Goal: Feedback & Contribution: Leave review/rating

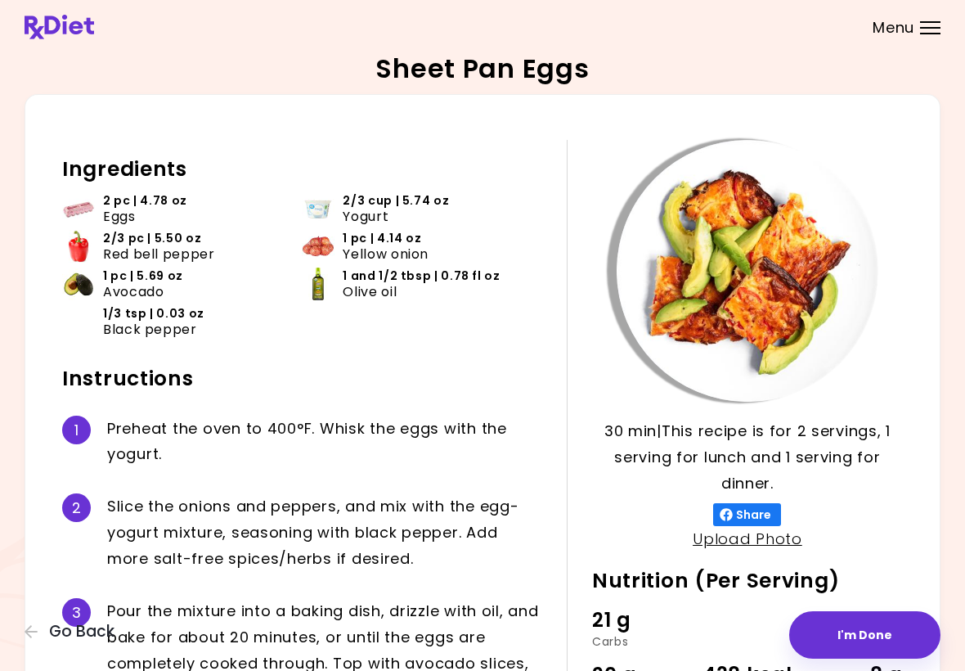
scroll to position [81, 0]
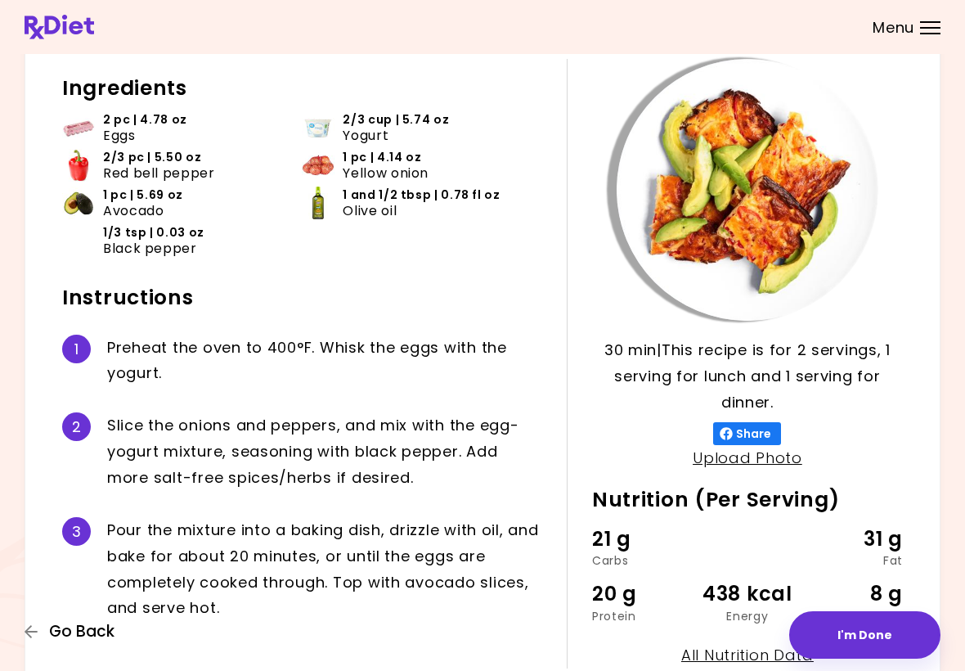
click at [70, 623] on span "Go Back" at bounding box center [81, 631] width 65 height 18
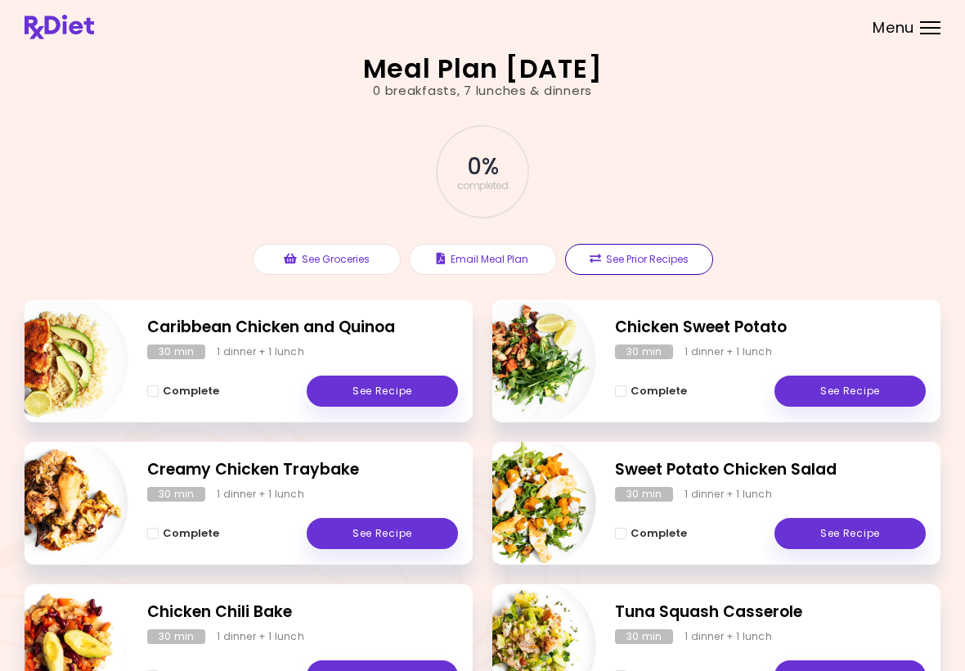
click at [635, 266] on button "See Prior Recipes" at bounding box center [639, 259] width 148 height 31
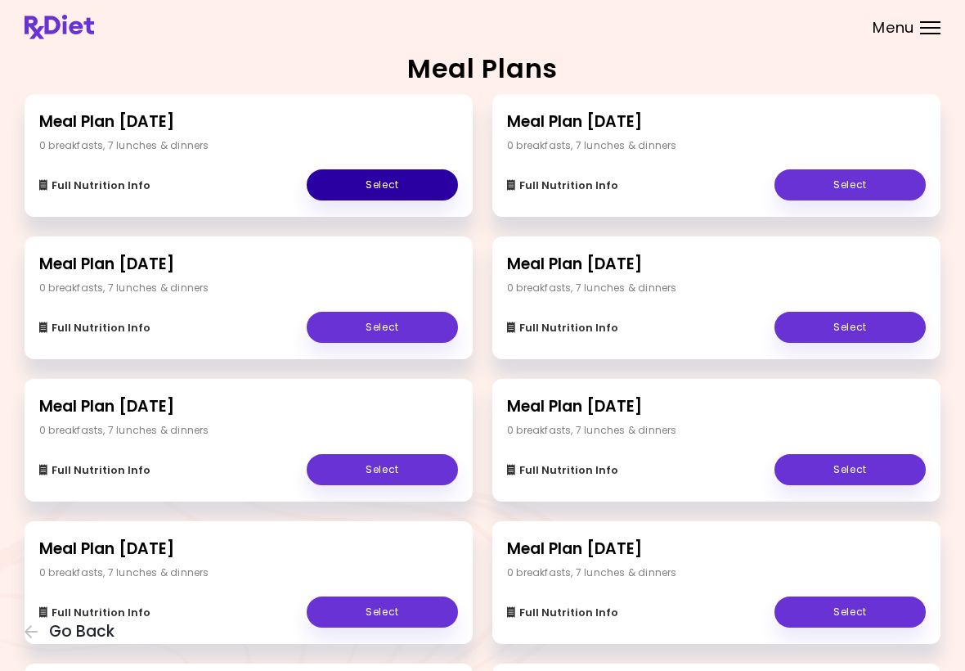
click at [371, 190] on link "Select" at bounding box center [382, 184] width 151 height 31
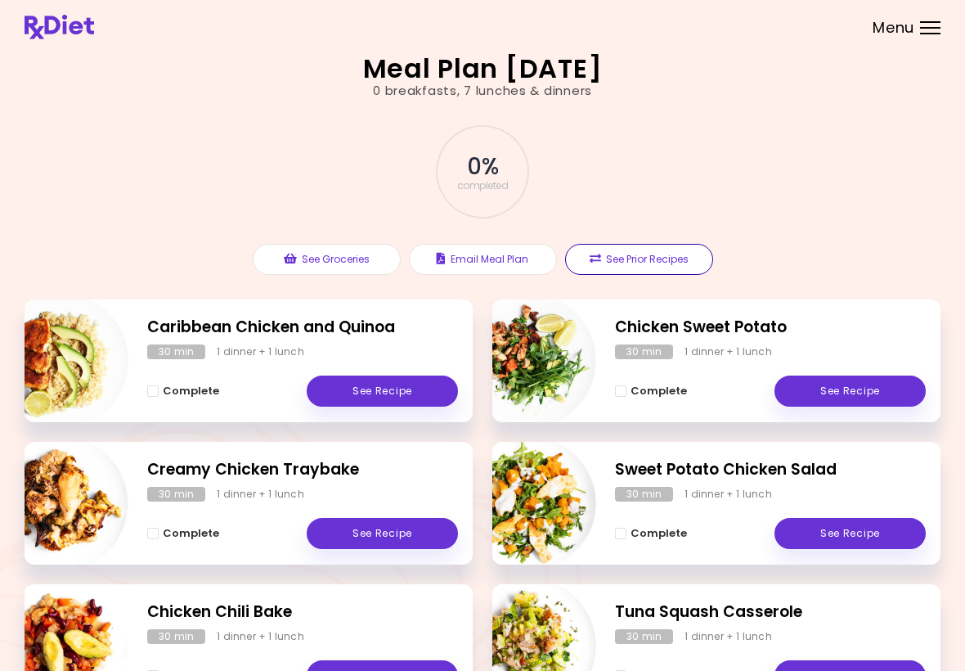
click at [644, 259] on button "See Prior Recipes" at bounding box center [639, 259] width 148 height 31
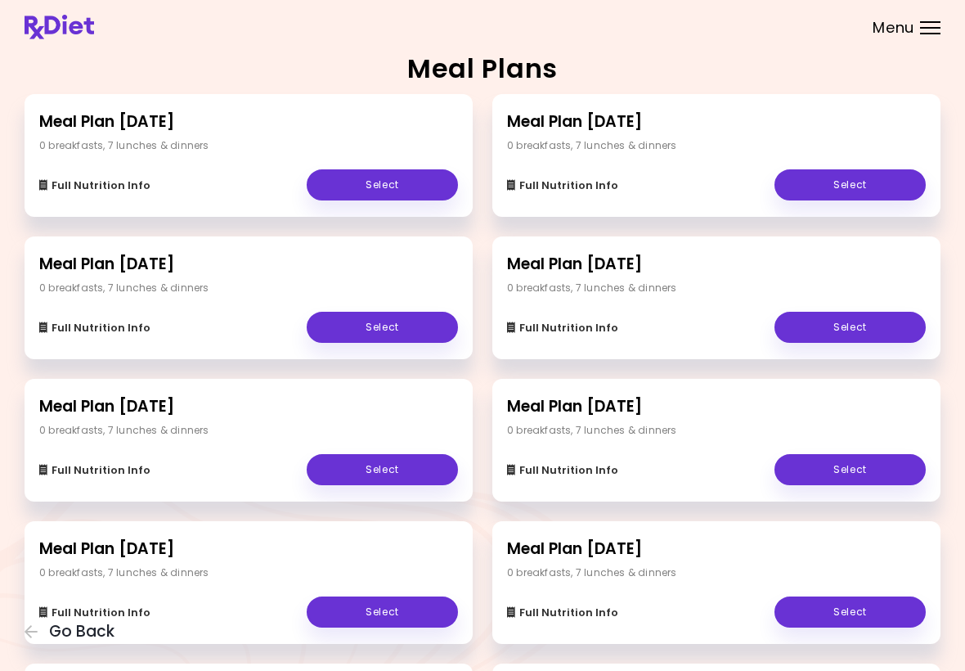
click at [843, 181] on link "Select" at bounding box center [849, 184] width 151 height 31
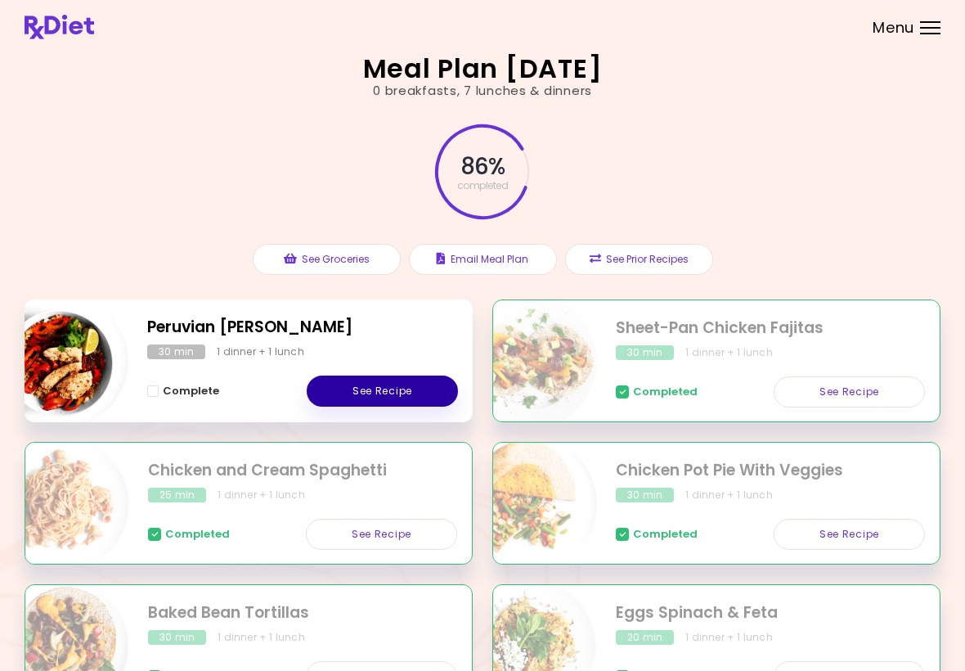
click at [399, 390] on link "See Recipe" at bounding box center [382, 390] width 151 height 31
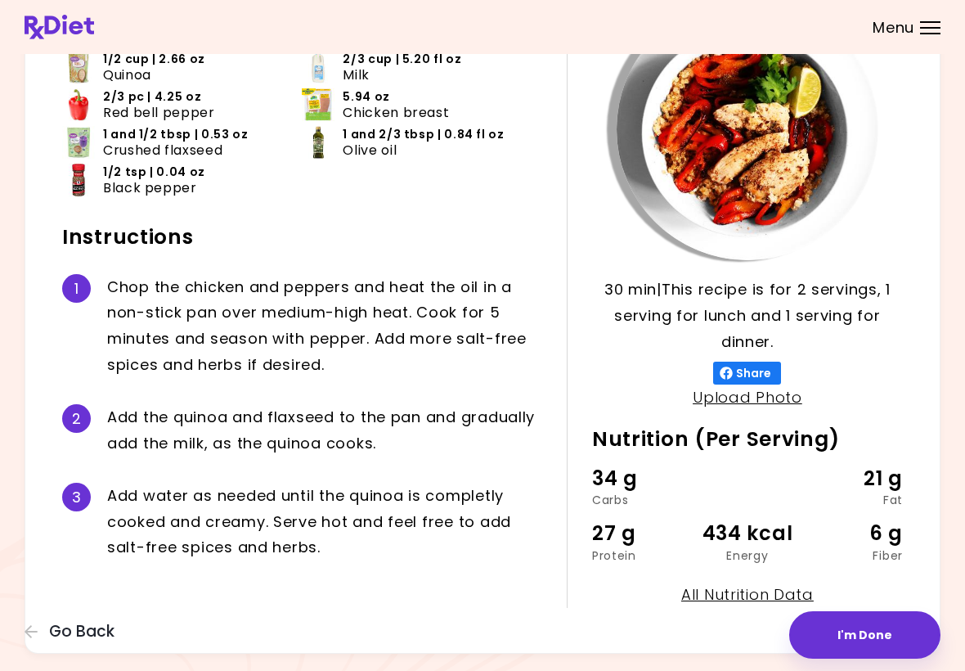
scroll to position [158, 0]
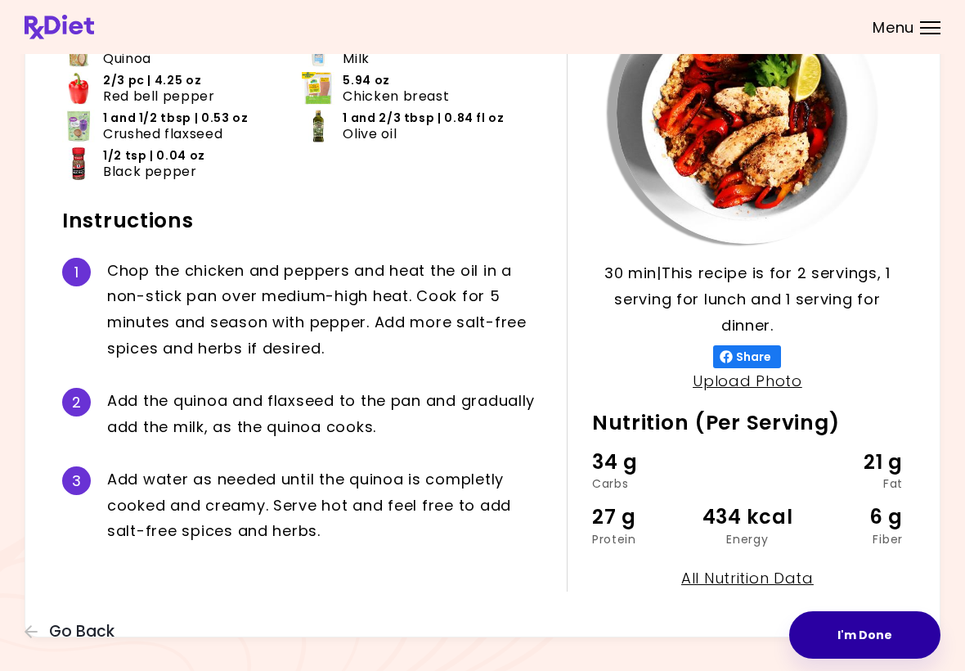
click at [857, 655] on button "I'm Done" at bounding box center [864, 634] width 151 height 47
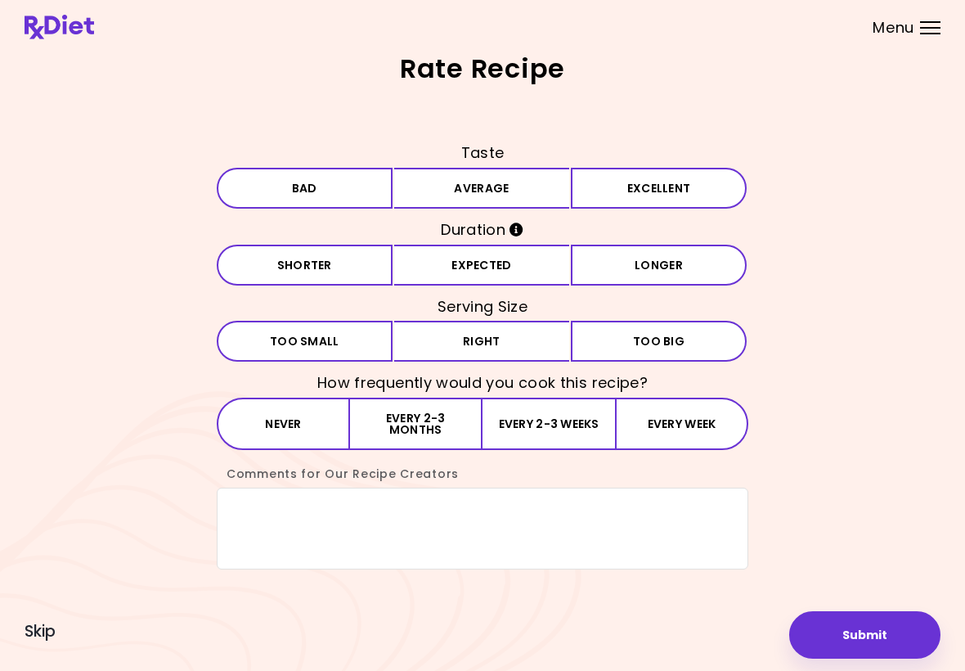
click at [554, 197] on button "Average" at bounding box center [482, 188] width 176 height 41
click at [558, 260] on button "Expected" at bounding box center [482, 265] width 176 height 41
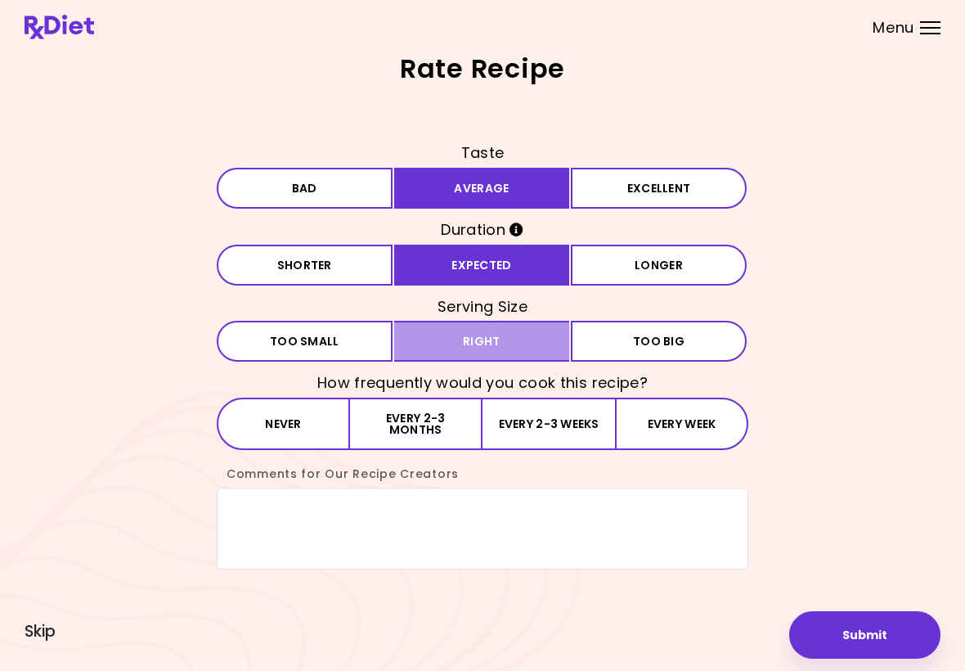
click at [556, 336] on button "Right" at bounding box center [482, 341] width 176 height 41
click at [433, 430] on button "Every 2-3 months" at bounding box center [416, 423] width 132 height 52
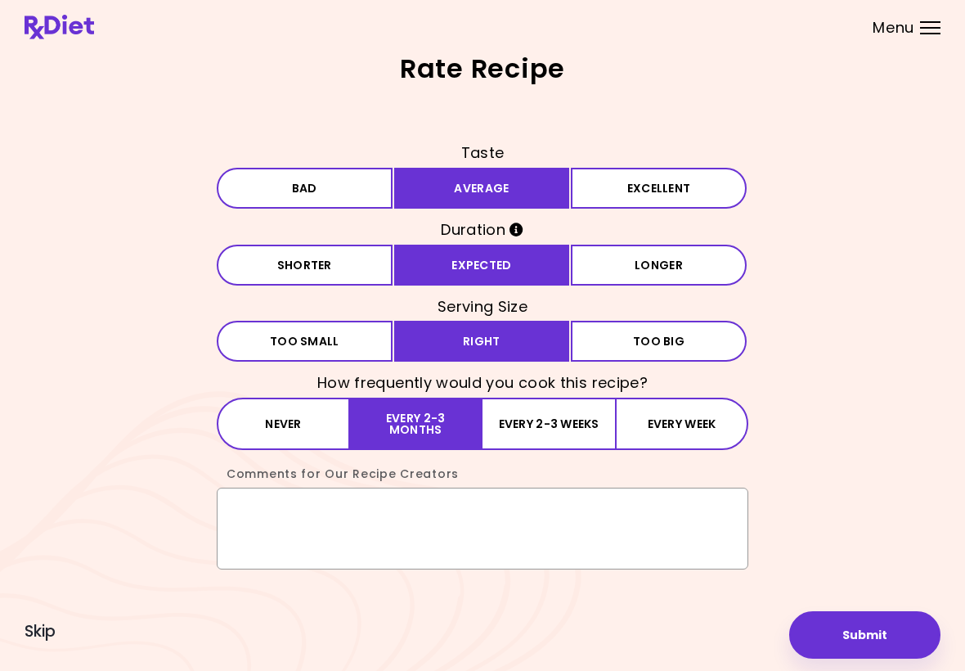
click at [315, 526] on textarea "Comments for Our Recipe Creators" at bounding box center [483, 528] width 532 height 82
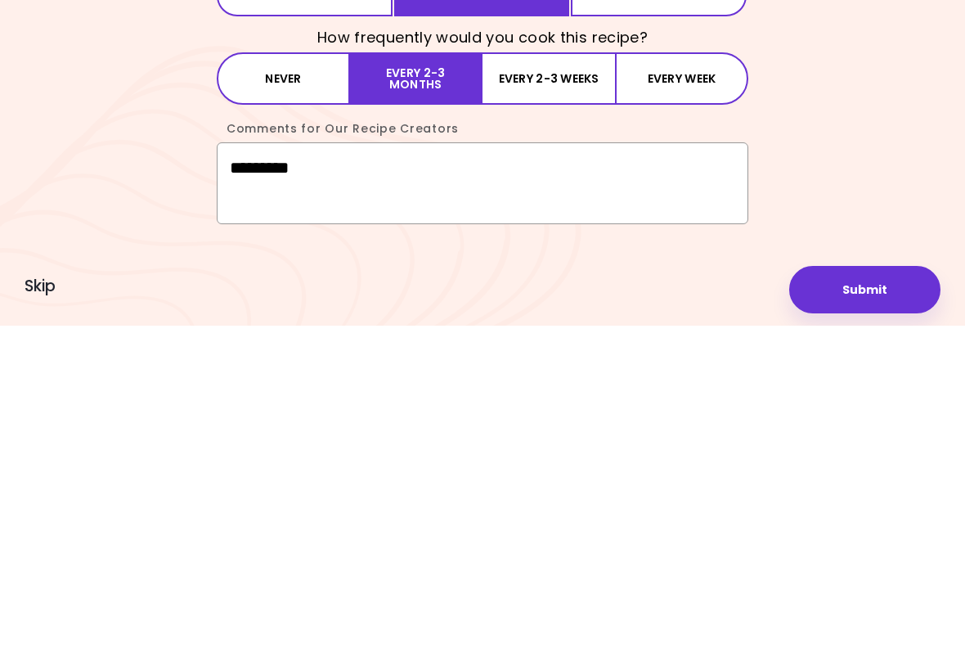
type textarea "*********"
click at [850, 611] on button "Submit" at bounding box center [864, 634] width 151 height 47
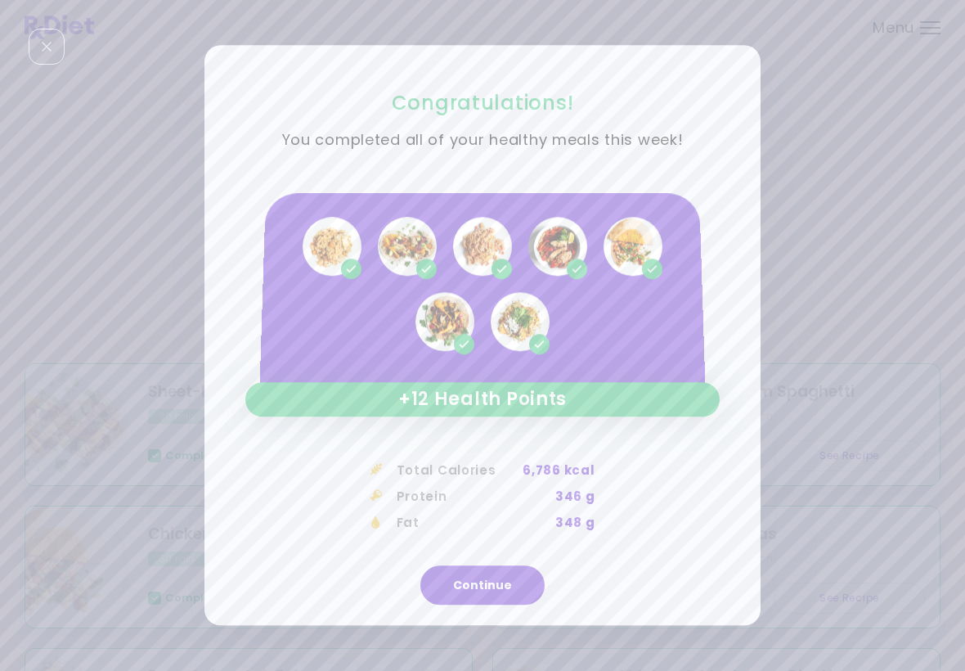
click at [500, 594] on button "Continue" at bounding box center [482, 585] width 124 height 39
